Goal: Transaction & Acquisition: Support Us

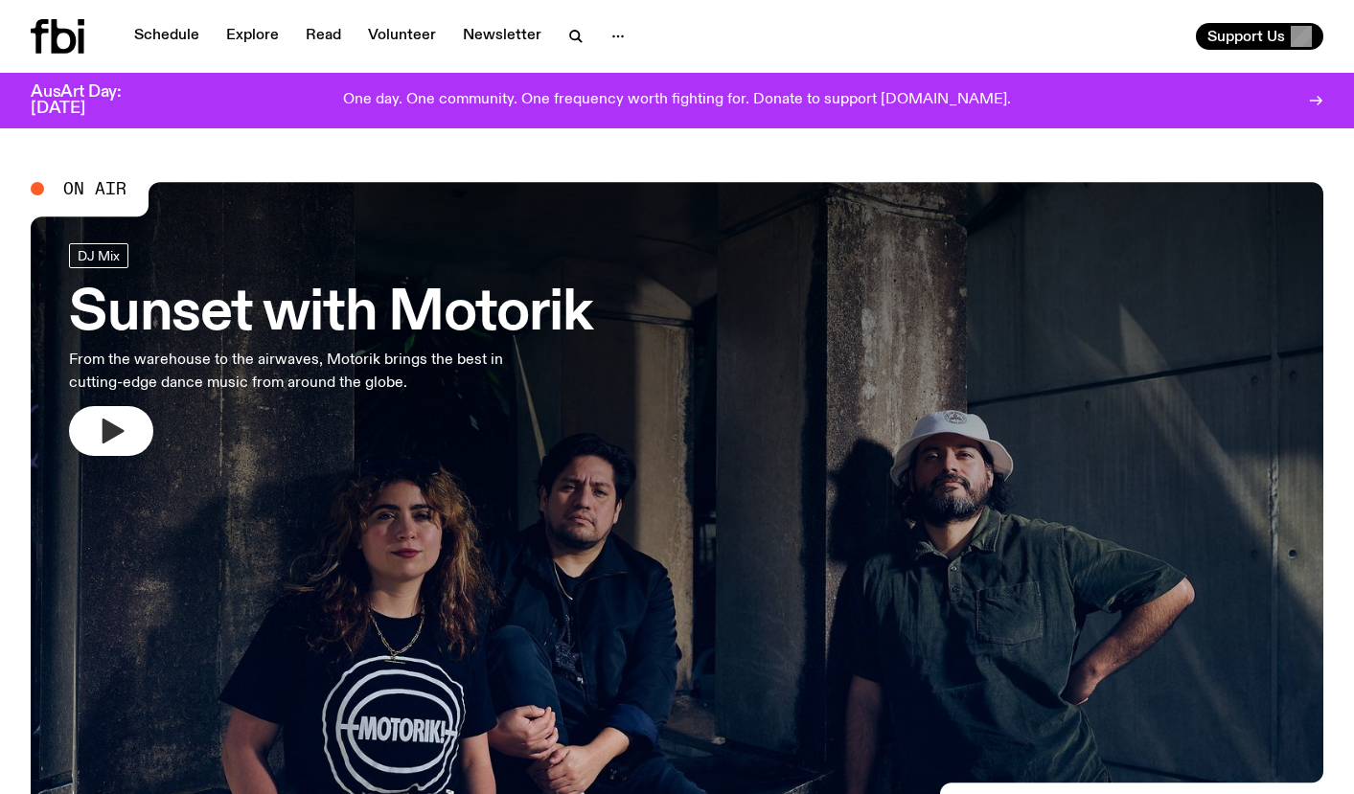
click at [107, 426] on icon "button" at bounding box center [114, 431] width 22 height 25
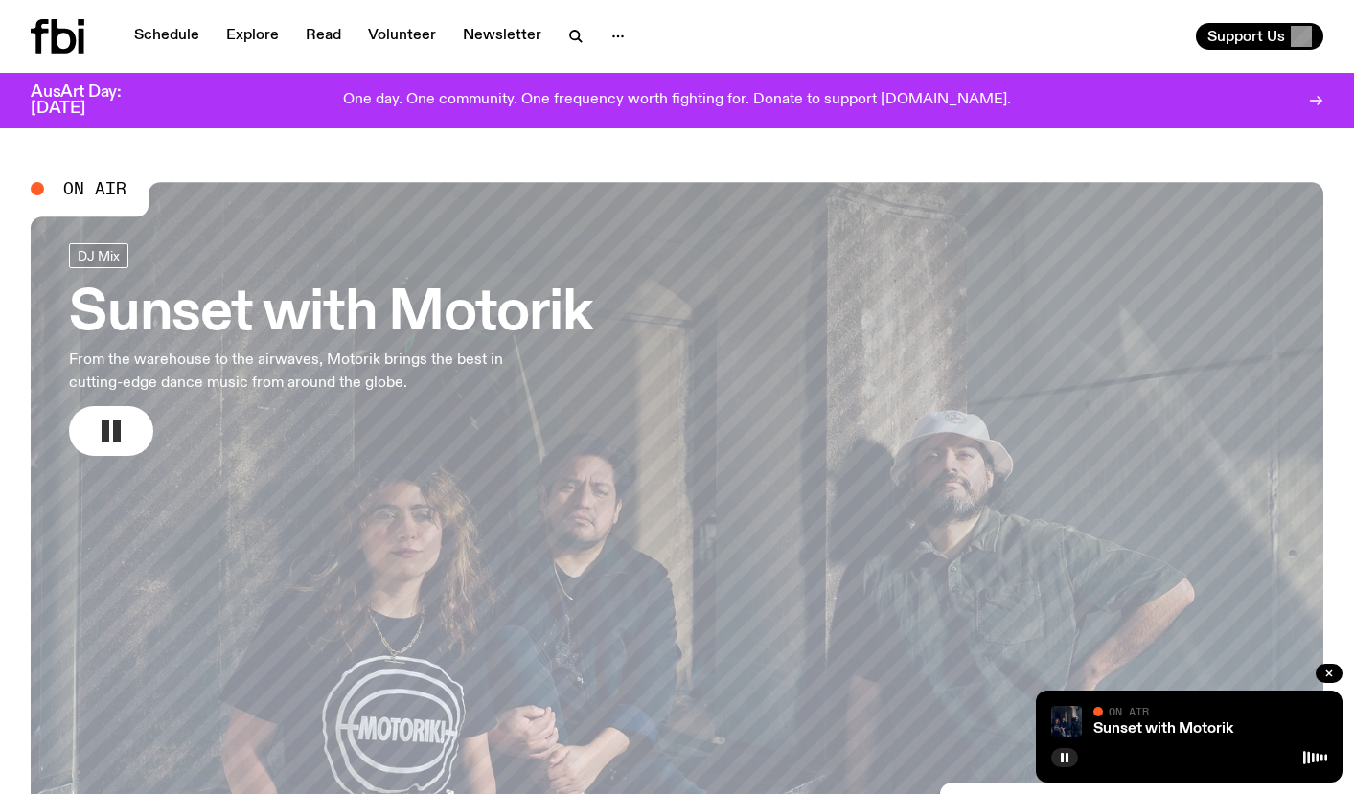
click at [931, 16] on div "Schedule Explore Read Volunteer Newsletter Support Us" at bounding box center [677, 36] width 1354 height 73
click at [751, 34] on div "Support Us" at bounding box center [1004, 36] width 639 height 27
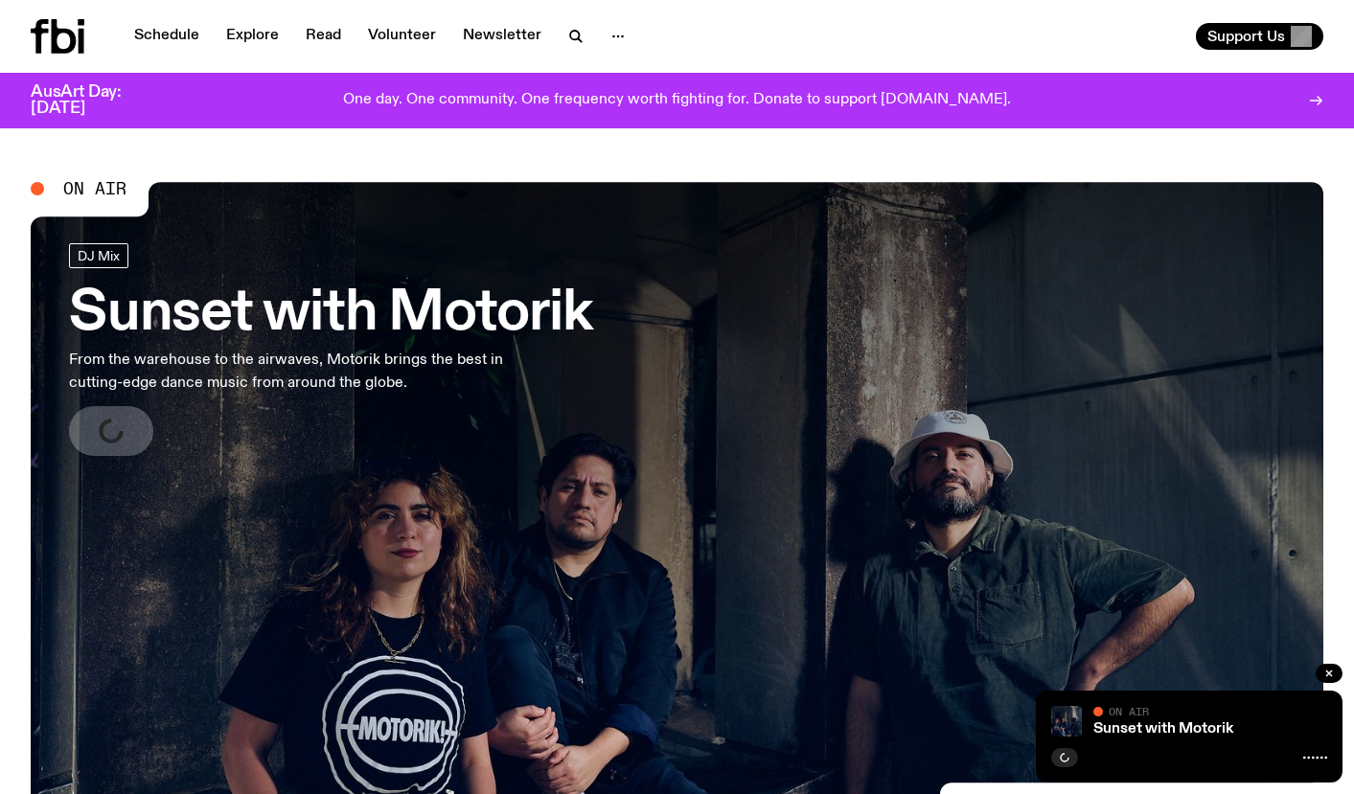
click at [996, 15] on div "Schedule Explore Read Volunteer Newsletter Support Us" at bounding box center [677, 36] width 1354 height 73
click at [114, 443] on icon "button" at bounding box center [111, 431] width 31 height 31
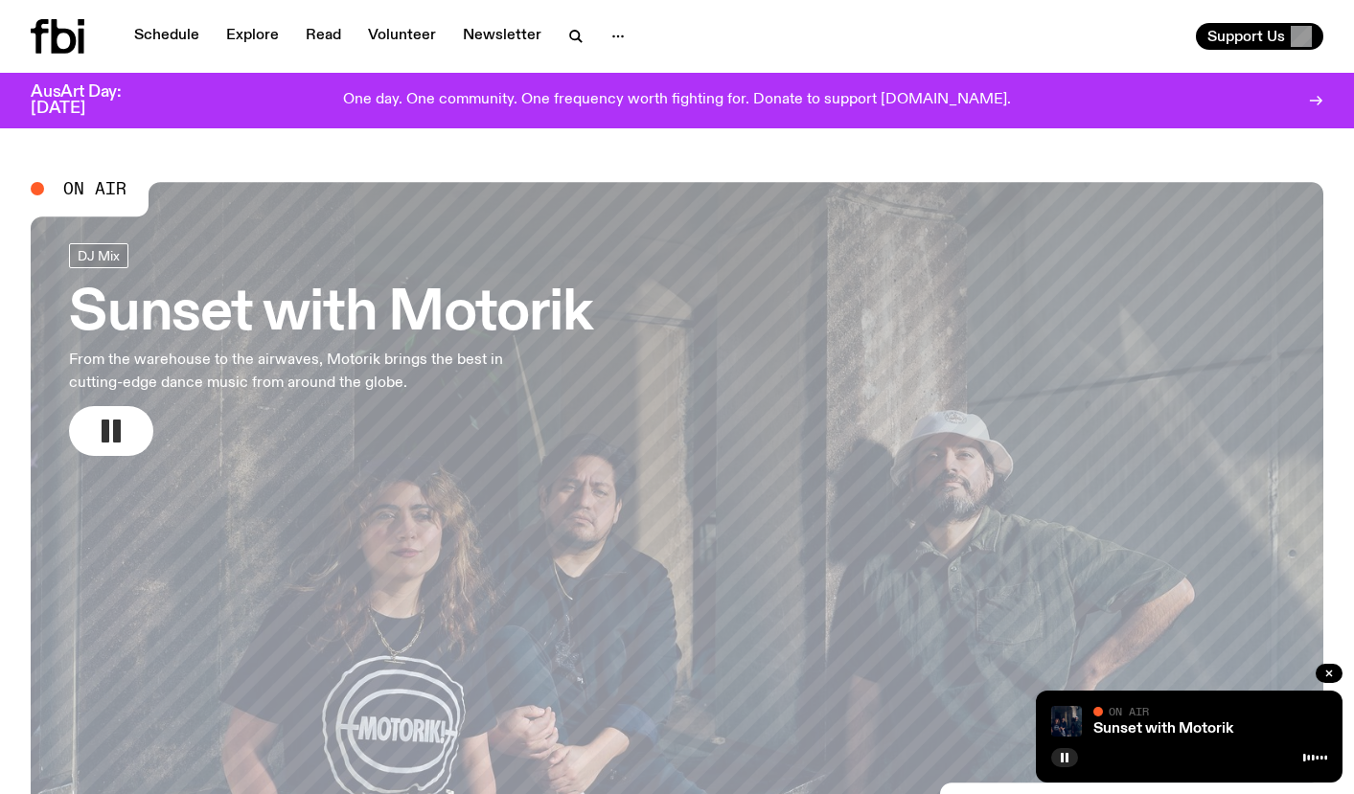
click at [107, 428] on rect "button" at bounding box center [106, 431] width 8 height 23
